Goal: Information Seeking & Learning: Learn about a topic

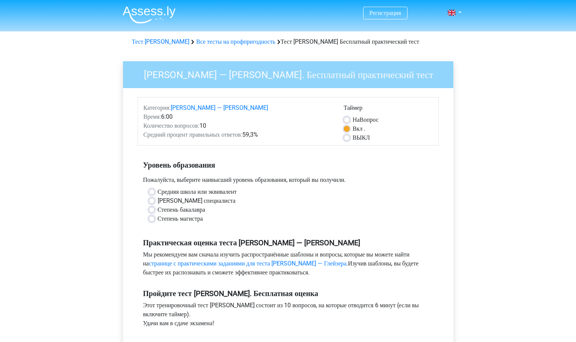
click at [158, 205] on label "[PERSON_NAME] специалиста" at bounding box center [197, 200] width 78 height 9
click at [151, 204] on input "[PERSON_NAME] специалиста" at bounding box center [152, 199] width 6 height 7
radio input "true"
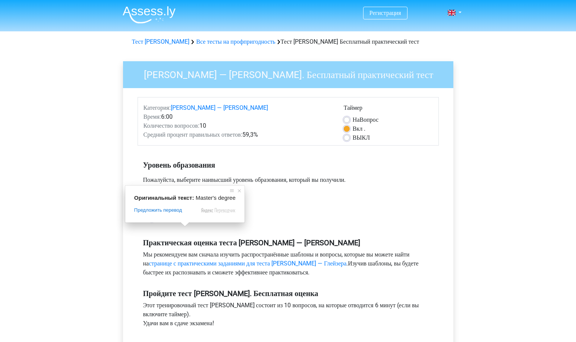
click at [360, 223] on div "Степень магистра" at bounding box center [288, 218] width 279 height 9
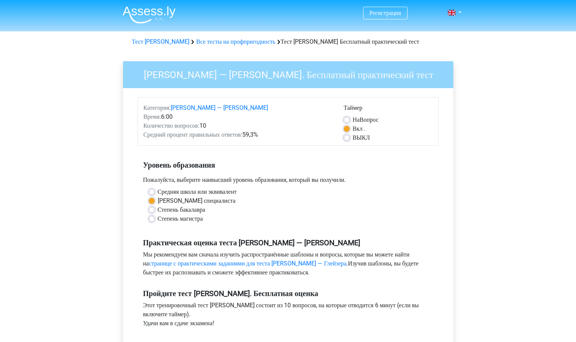
scroll to position [75, 0]
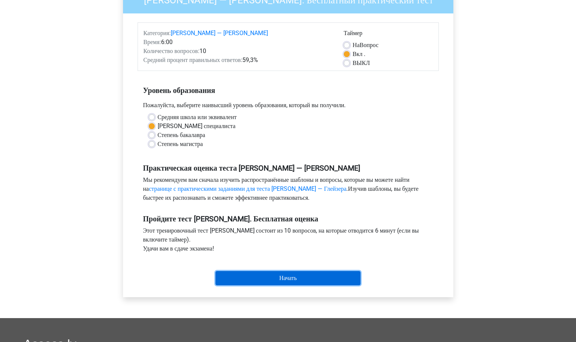
click at [288, 284] on input "Начать" at bounding box center [288, 278] width 145 height 14
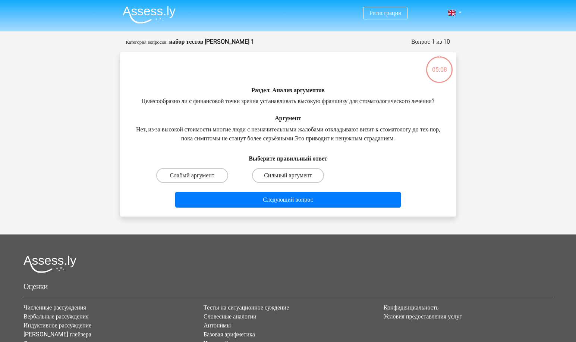
click at [95, 112] on div "Регистрация Nederlands English" at bounding box center [288, 215] width 576 height 431
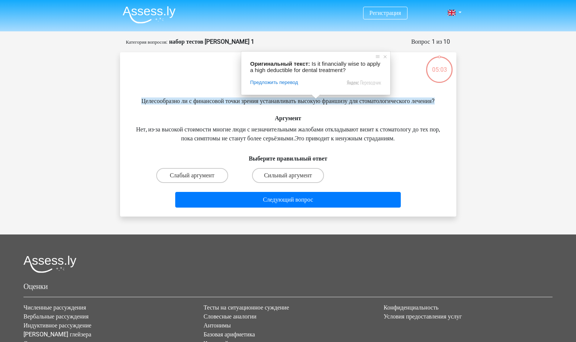
click at [455, 118] on div "Раздел: Анализ аргументов Целесообразно ли с финансовой точки зрения устанавлив…" at bounding box center [288, 134] width 336 height 164
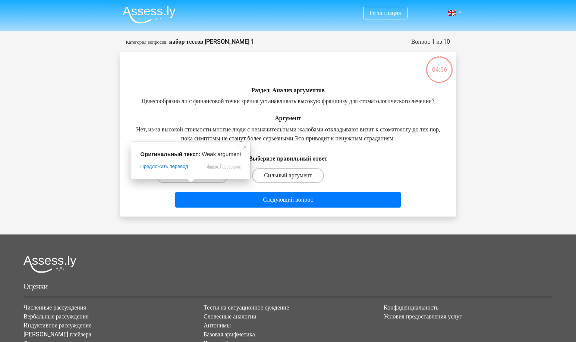
click at [189, 179] on ya-tr-span "Слабый аргумент" at bounding box center [192, 175] width 44 height 7
click at [192, 180] on input "Слабый аргумент" at bounding box center [194, 177] width 5 height 5
radio input "true"
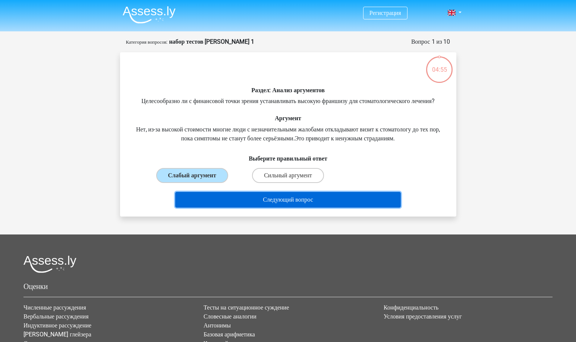
click at [264, 204] on button "Следующий вопрос" at bounding box center [288, 200] width 226 height 16
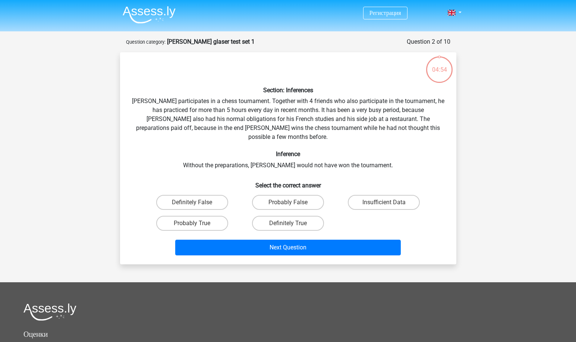
scroll to position [37, 0]
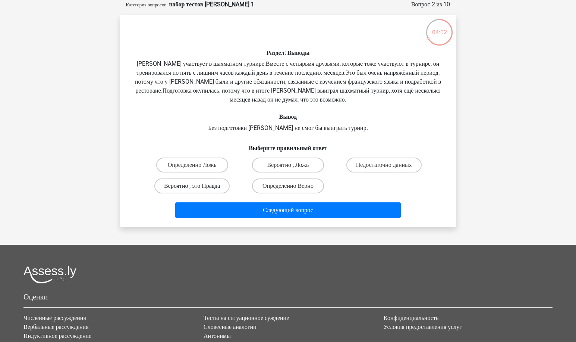
click at [212, 185] on ya-tr-span "Вероятно , это Правда" at bounding box center [192, 185] width 56 height 7
click at [197, 186] on input "Вероятно , это Правда" at bounding box center [194, 188] width 5 height 5
radio input "true"
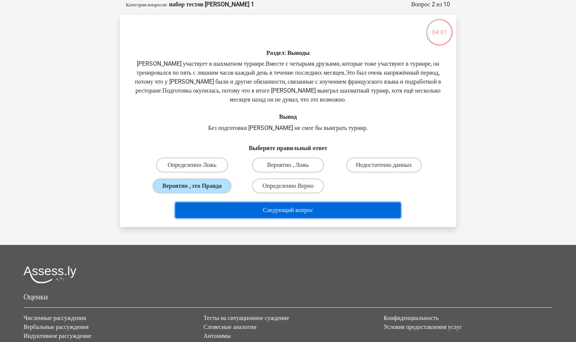
click at [241, 207] on button "Следующий вопрос" at bounding box center [288, 210] width 226 height 16
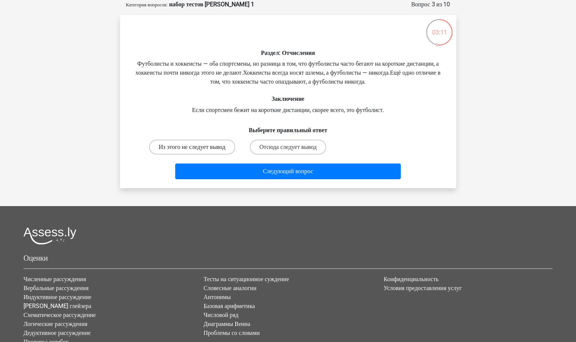
click at [201, 151] on label "Из этого не следует вывод" at bounding box center [192, 146] width 86 height 15
click at [197, 151] on input "Из этого не следует вывод" at bounding box center [194, 149] width 5 height 5
radio input "true"
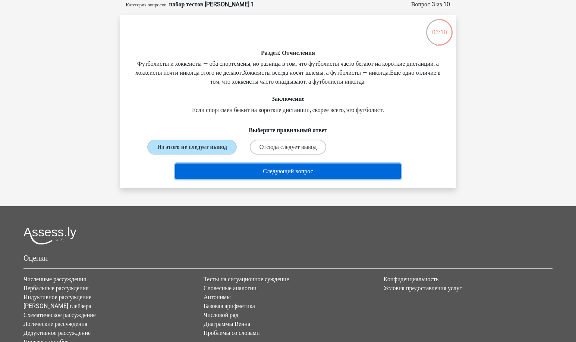
click at [263, 175] on ya-tr-span "Следующий вопрос" at bounding box center [288, 170] width 50 height 7
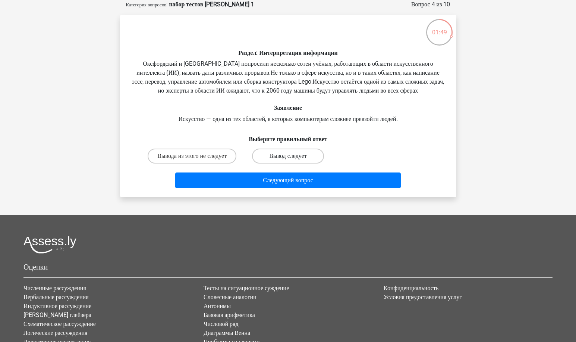
click at [300, 159] on ya-tr-span "Вывод следует" at bounding box center [288, 155] width 38 height 7
click at [293, 161] on input "Вывод следует" at bounding box center [290, 158] width 5 height 5
radio input "true"
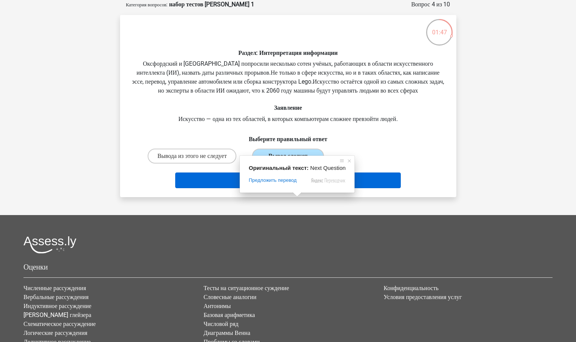
click at [296, 197] on span at bounding box center [297, 194] width 10 height 4
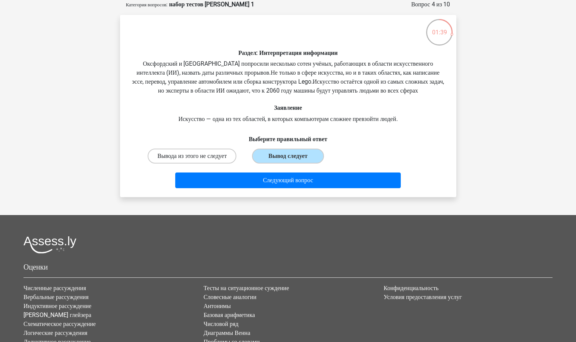
click at [202, 159] on ya-tr-span "Вывода из этого не следует" at bounding box center [191, 155] width 69 height 7
click at [197, 161] on input "Вывода из этого не следует" at bounding box center [194, 158] width 5 height 5
radio input "true"
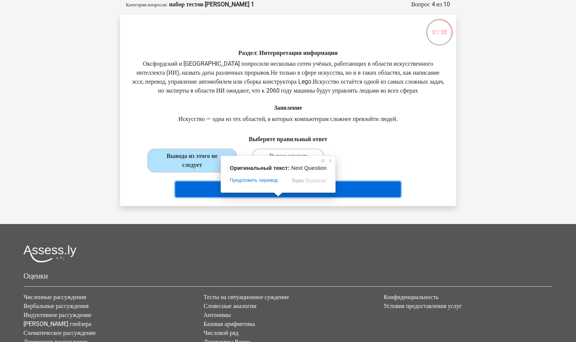
click at [288, 192] on ya-tr-span "Следующий вопрос" at bounding box center [288, 188] width 50 height 7
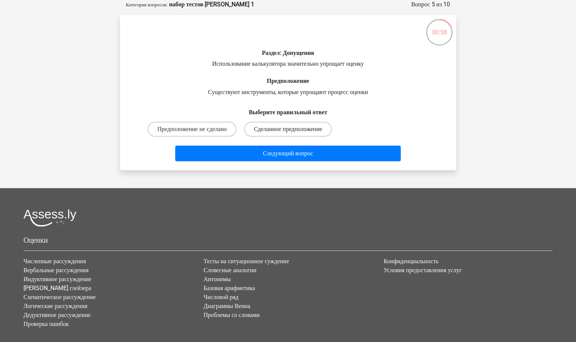
click at [260, 132] on label "Сделанное предположение" at bounding box center [288, 129] width 88 height 15
click at [288, 132] on input "Сделанное предположение" at bounding box center [290, 131] width 5 height 5
radio input "true"
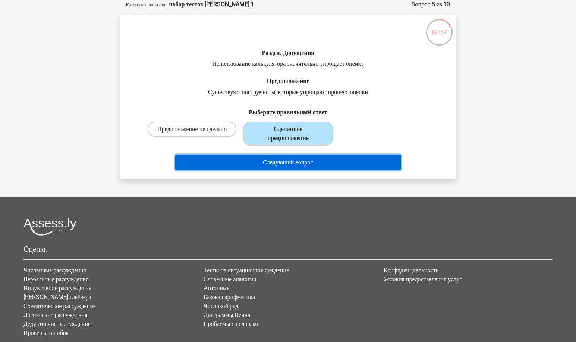
click at [264, 160] on body "Регистрация Nederlands English" at bounding box center [288, 178] width 576 height 431
click at [326, 165] on button "Следующий вопрос" at bounding box center [288, 162] width 226 height 16
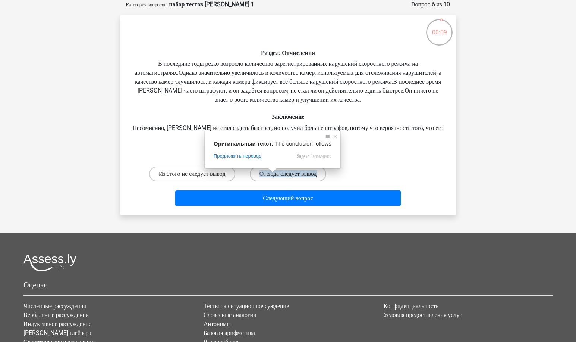
click at [274, 172] on span at bounding box center [273, 170] width 10 height 4
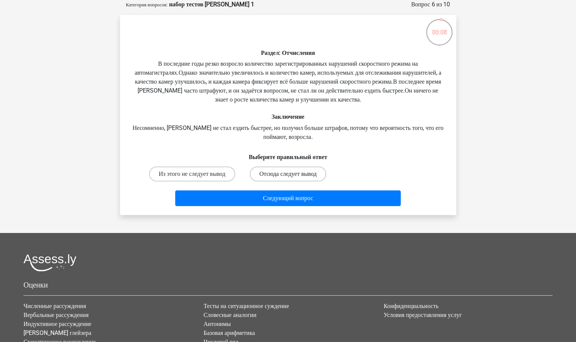
click at [296, 179] on label "Отсюда следует вывод" at bounding box center [288, 173] width 77 height 15
click at [293, 179] on input "Отсюда следует вывод" at bounding box center [290, 176] width 5 height 5
radio input "true"
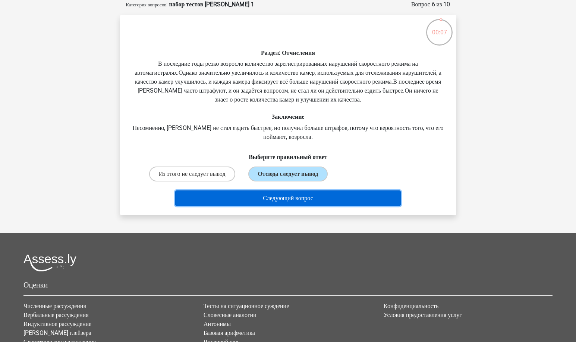
click at [301, 201] on ya-tr-span "Следующий вопрос" at bounding box center [288, 197] width 50 height 7
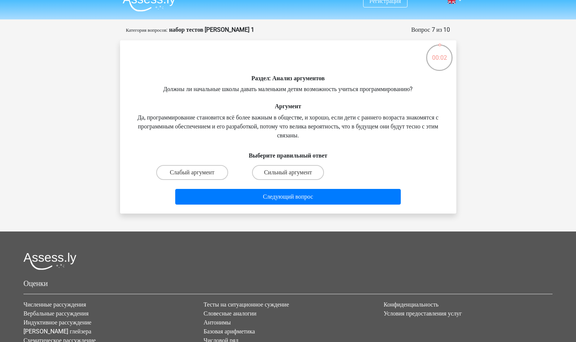
scroll to position [0, 0]
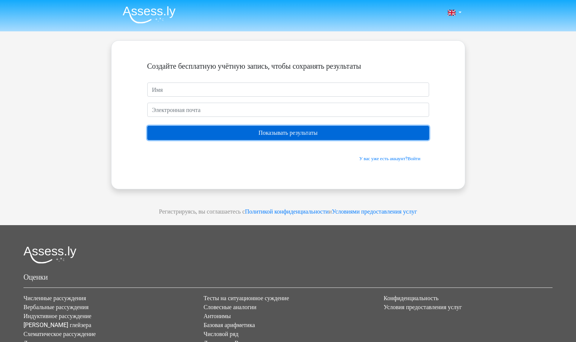
click at [302, 134] on input "Показывать результаты" at bounding box center [288, 133] width 282 height 14
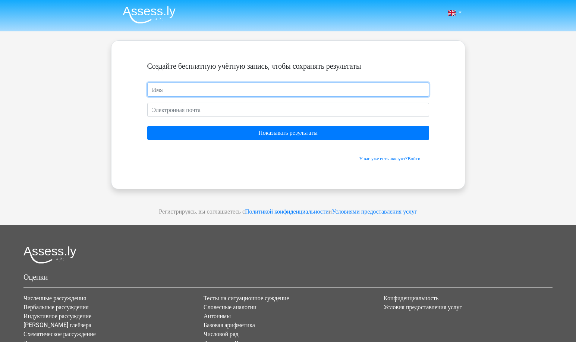
click at [199, 87] on input "text" at bounding box center [288, 89] width 282 height 14
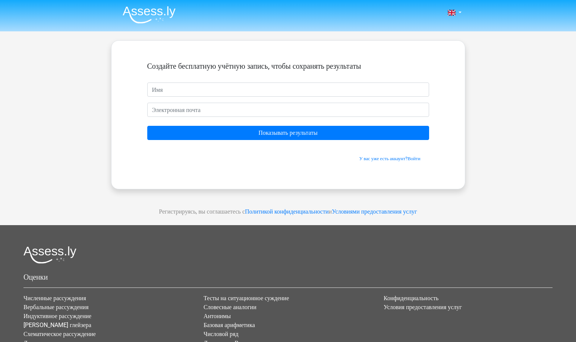
click at [188, 102] on form "Создайте бесплатную учётную запись, чтобы сохранять результаты Показывать резул…" at bounding box center [288, 112] width 282 height 100
click at [188, 150] on div "У вас уже есть аккаунт? Войти" at bounding box center [288, 154] width 282 height 16
